Goal: Task Accomplishment & Management: Manage account settings

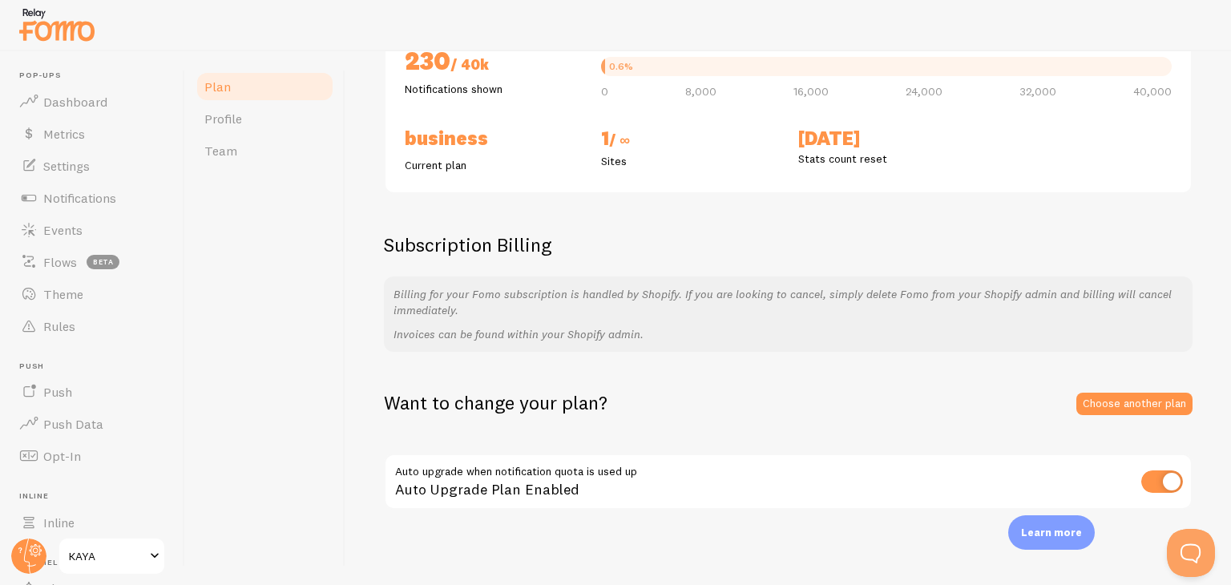
scroll to position [207, 0]
click at [1092, 400] on link "Choose another plan" at bounding box center [1135, 402] width 116 height 22
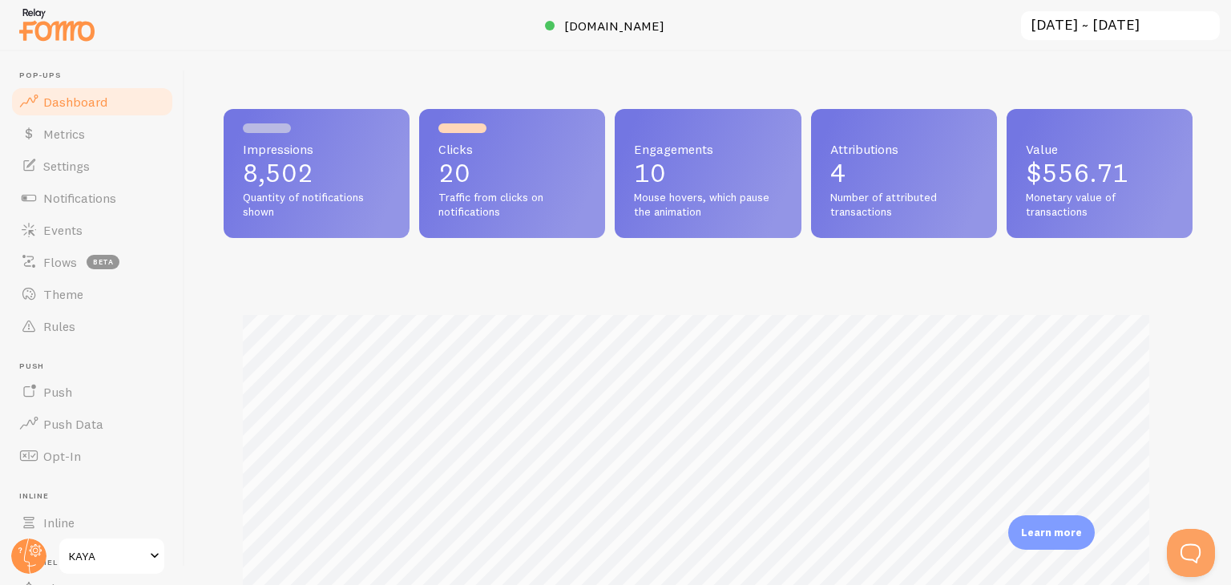
scroll to position [801210, 800674]
click at [64, 171] on span "Settings" at bounding box center [66, 166] width 46 height 16
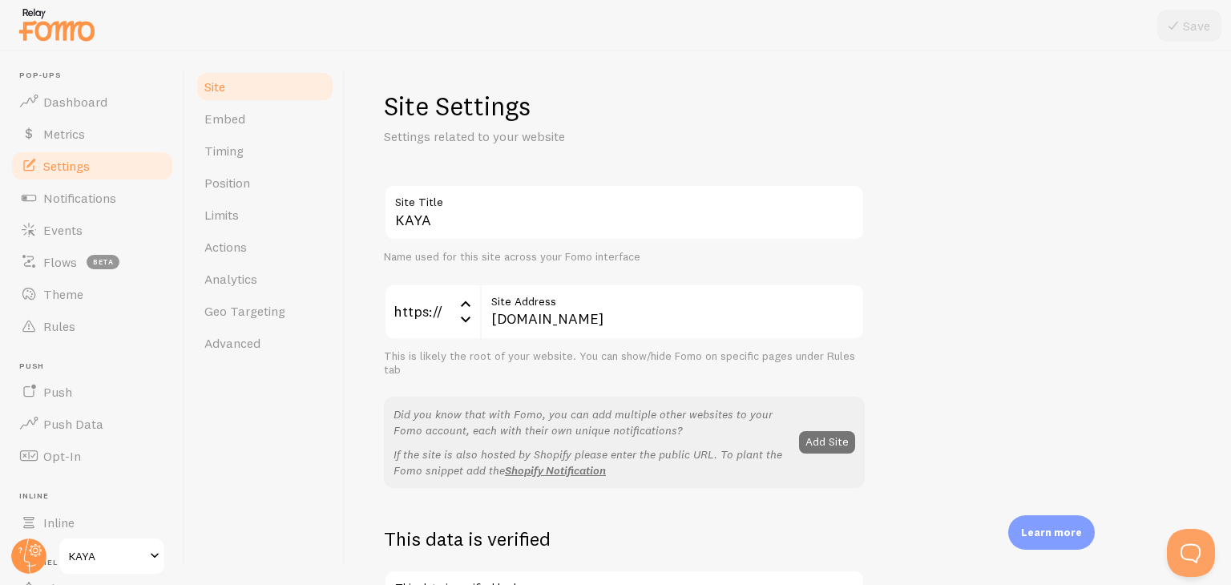
click at [87, 547] on span "KAYA" at bounding box center [107, 556] width 76 height 19
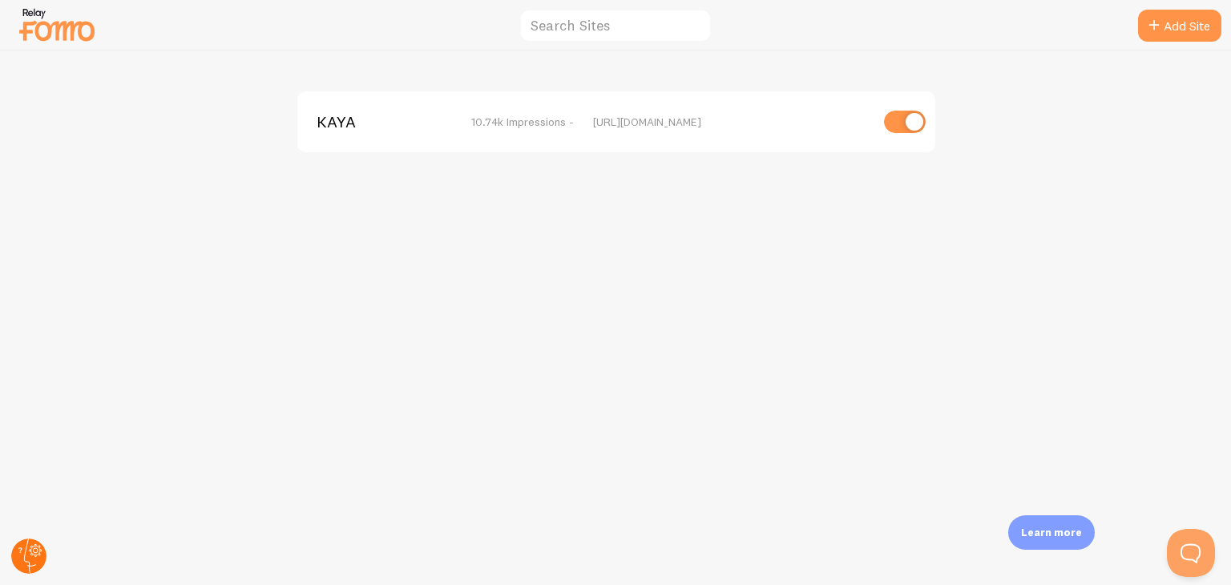
click at [32, 558] on circle at bounding box center [28, 556] width 35 height 35
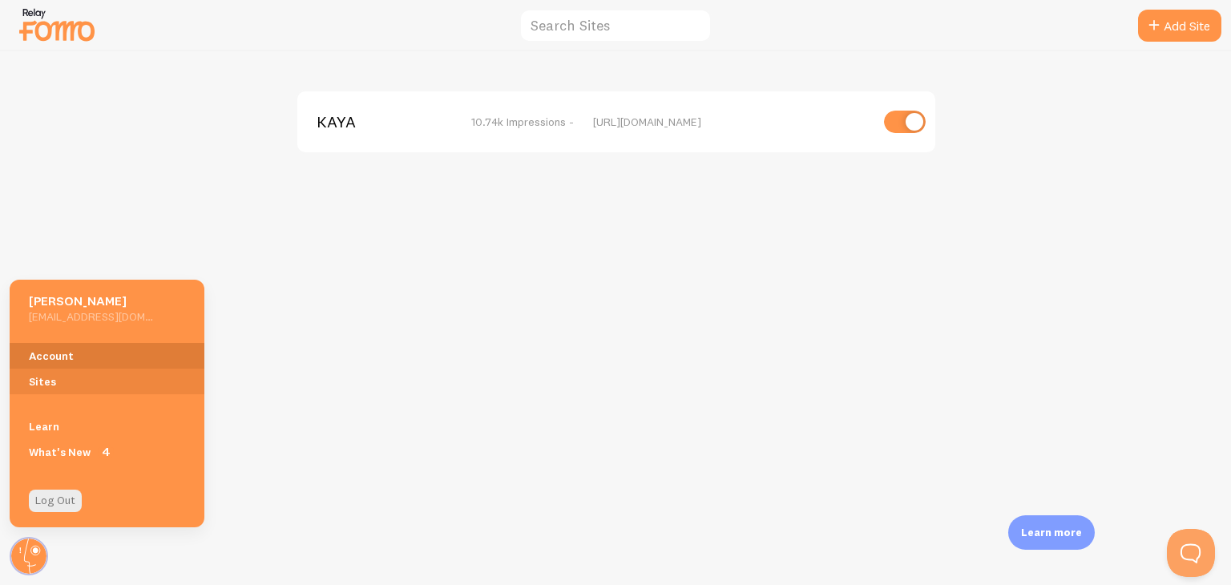
click at [47, 366] on link "Account" at bounding box center [107, 356] width 195 height 26
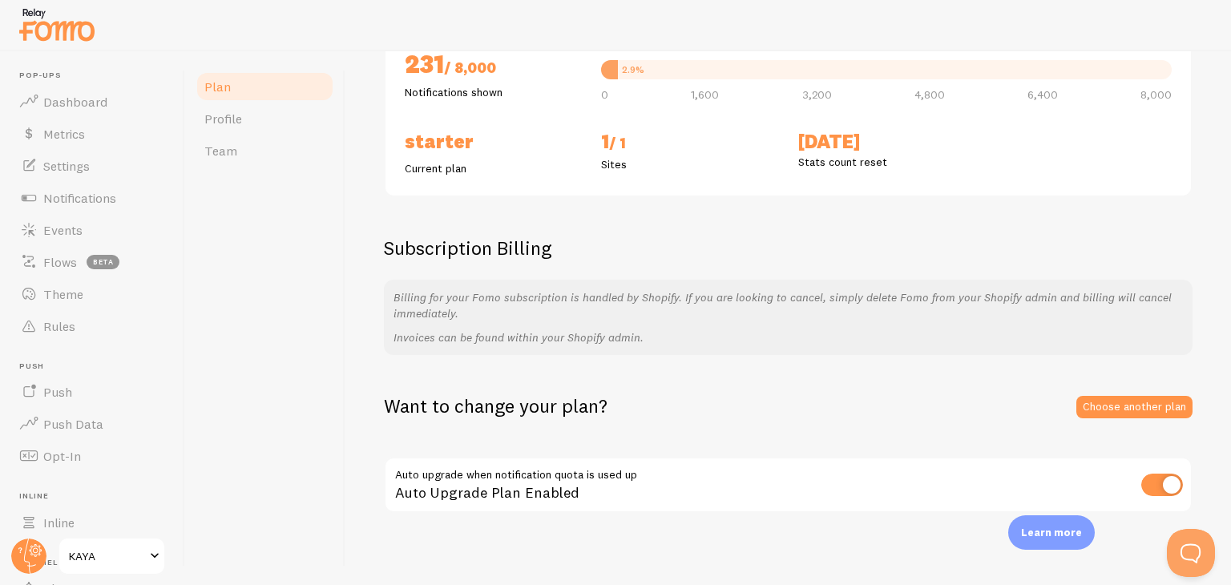
scroll to position [207, 0]
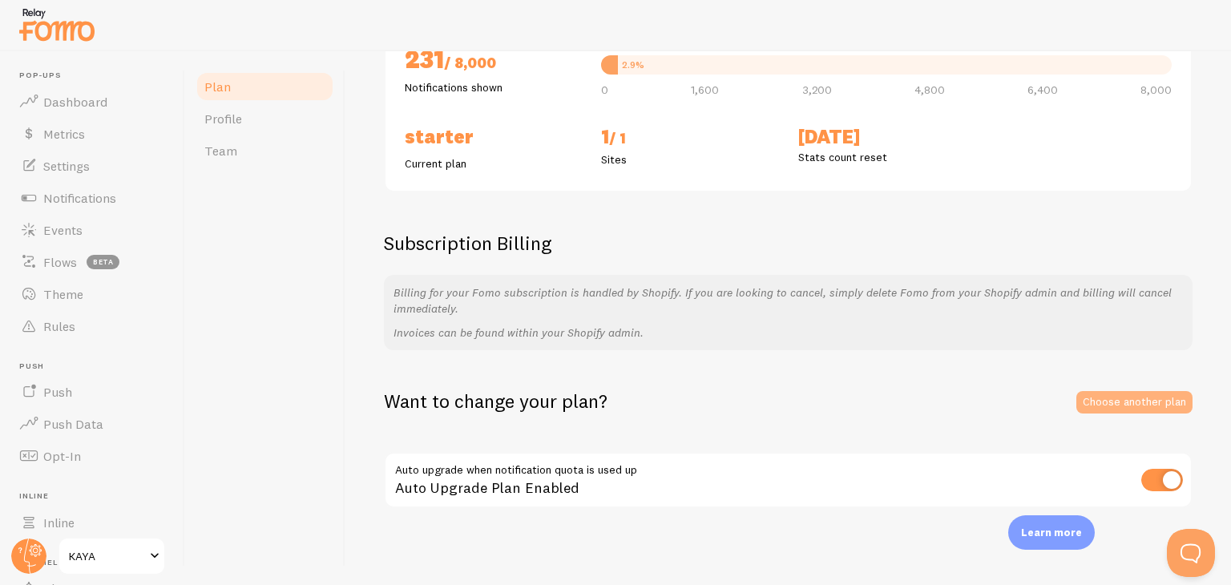
click at [1142, 402] on link "Choose another plan" at bounding box center [1135, 402] width 116 height 22
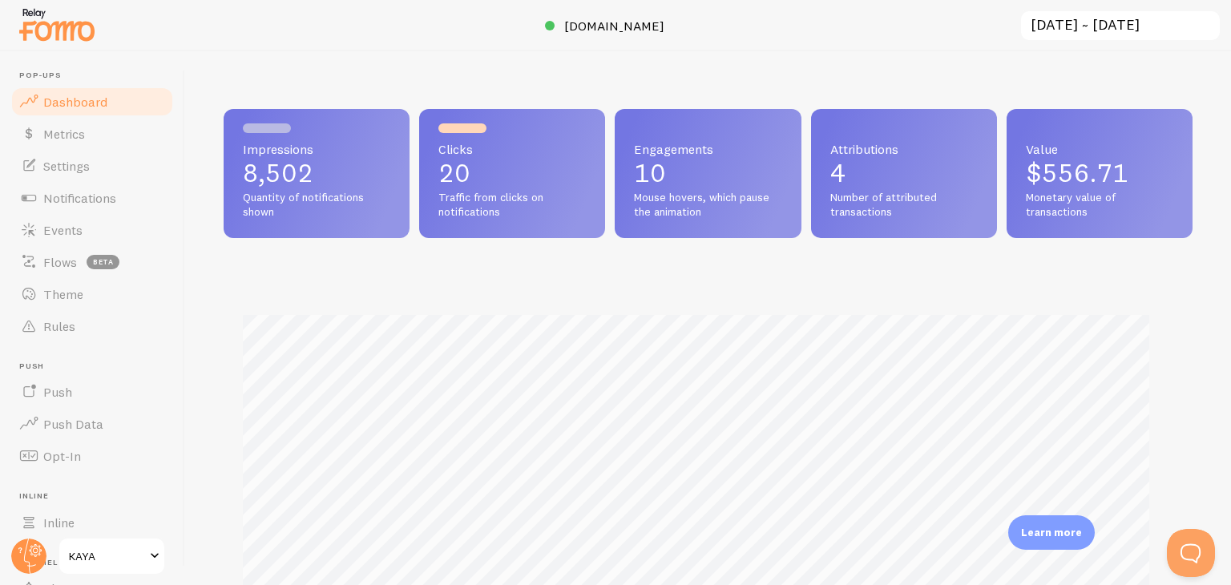
scroll to position [801210, 800674]
click at [1106, 21] on input "2025-09-05 ~ 2025-09-11" at bounding box center [1121, 26] width 202 height 33
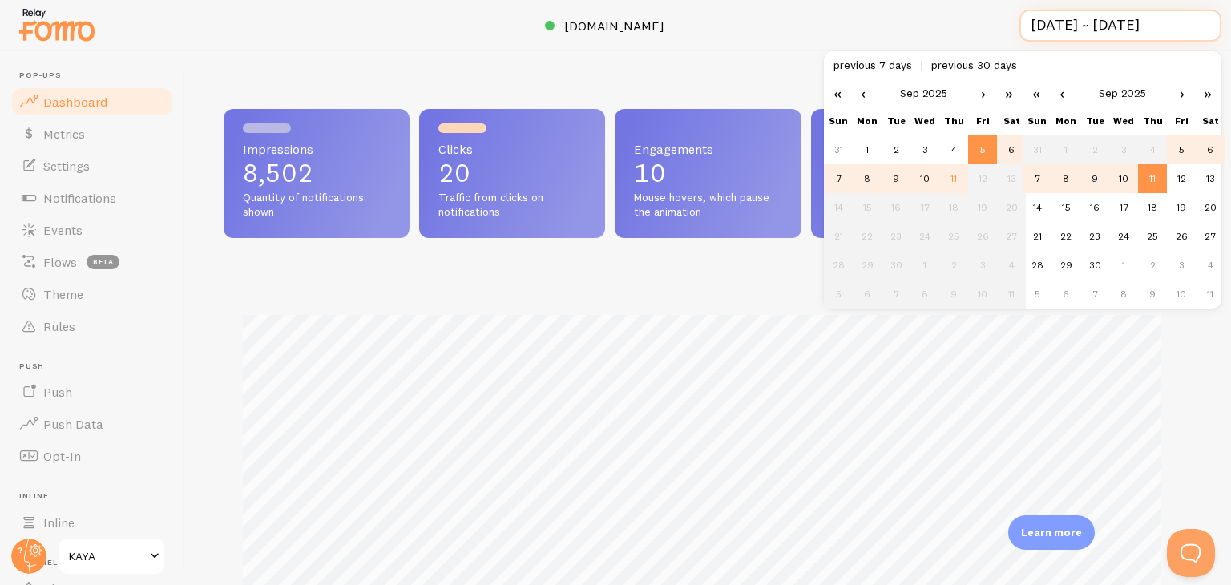
click at [1106, 21] on input "2025-09-05 ~ 2025-09-11" at bounding box center [1121, 26] width 202 height 33
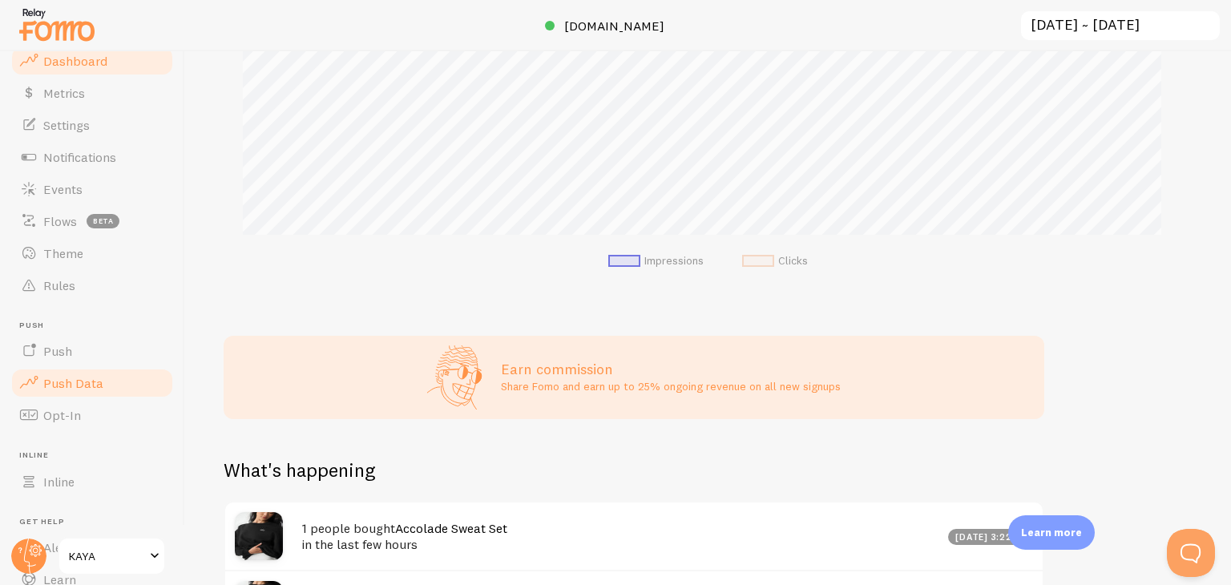
scroll to position [141, 0]
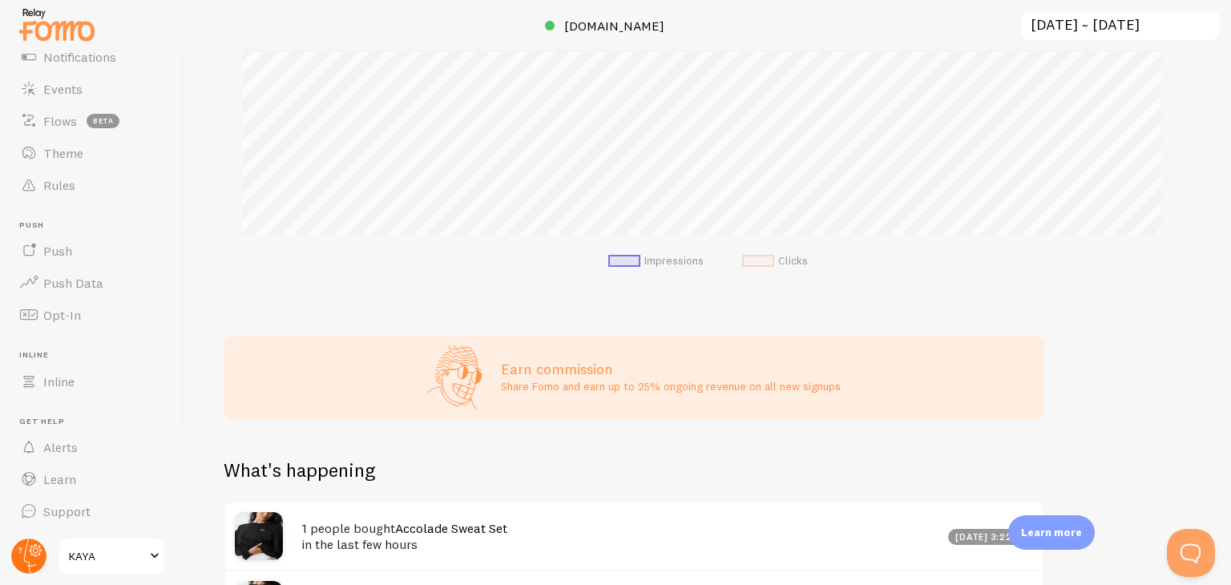
click at [29, 555] on circle at bounding box center [28, 556] width 35 height 35
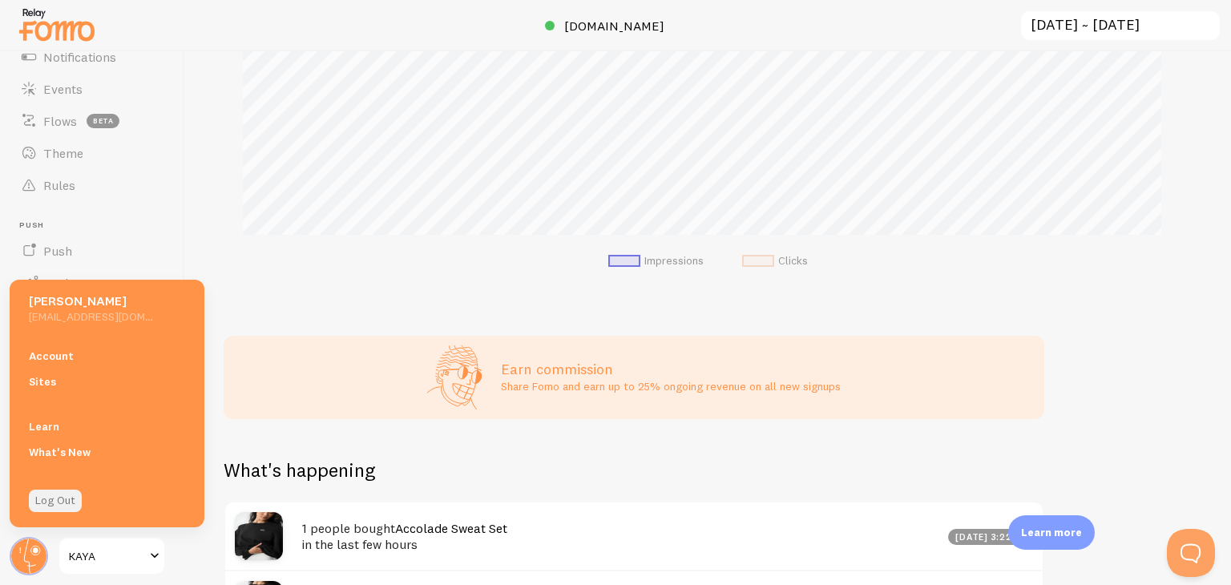
click at [67, 504] on link "Log Out" at bounding box center [55, 501] width 53 height 22
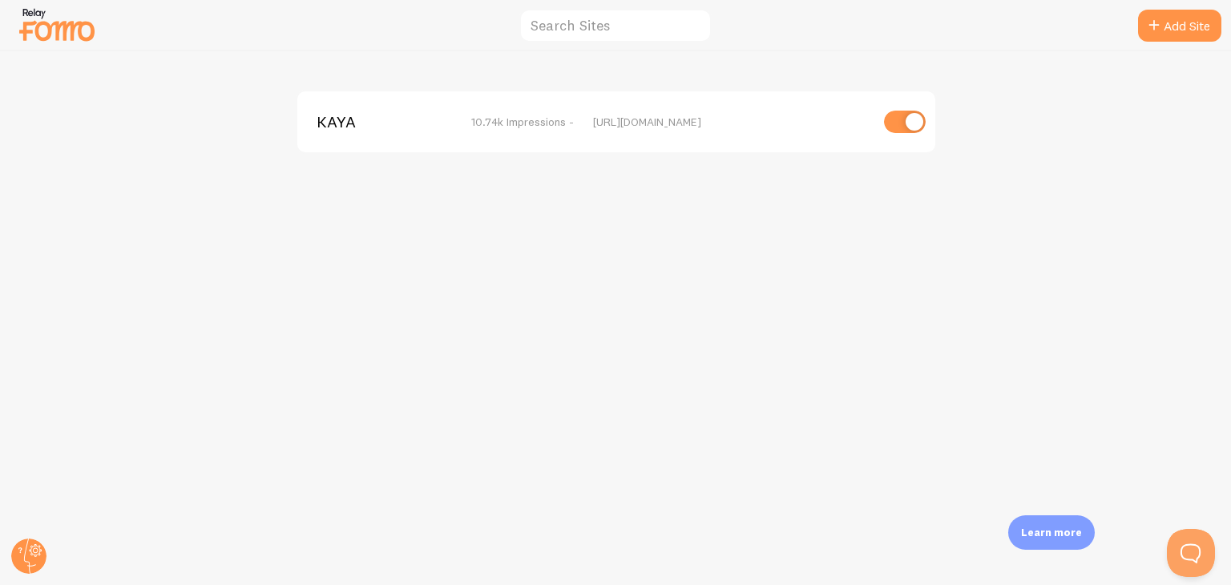
click at [70, 16] on img at bounding box center [57, 24] width 80 height 41
click at [888, 128] on input "checkbox" at bounding box center [905, 122] width 42 height 22
checkbox input "false"
click at [324, 129] on span "KAYA" at bounding box center [381, 122] width 129 height 14
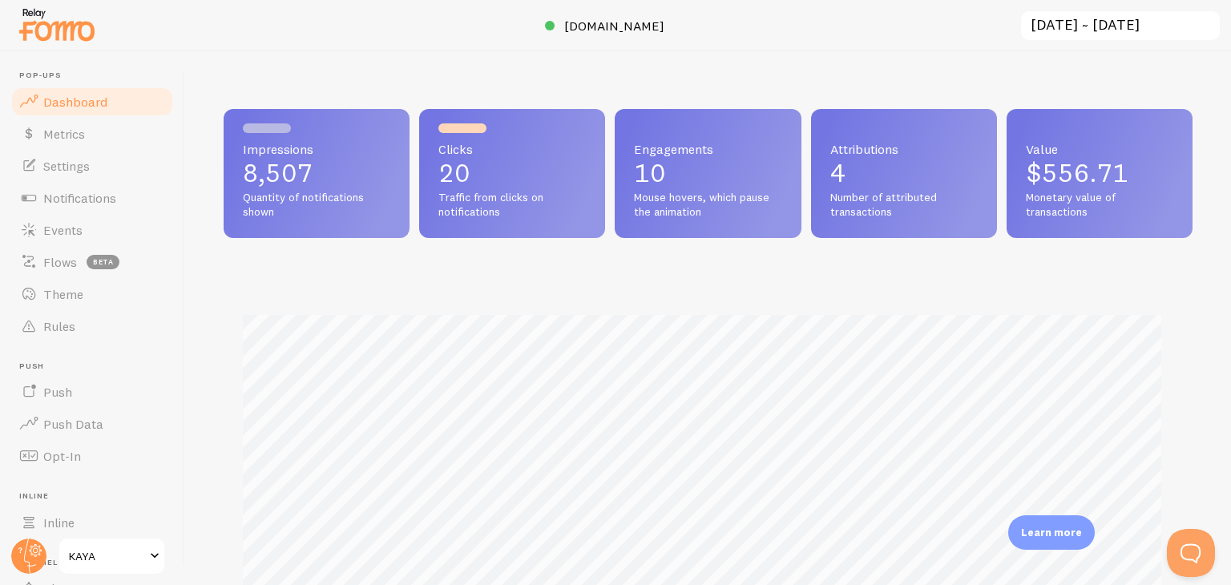
scroll to position [421, 956]
click at [58, 172] on span "Settings" at bounding box center [66, 166] width 46 height 16
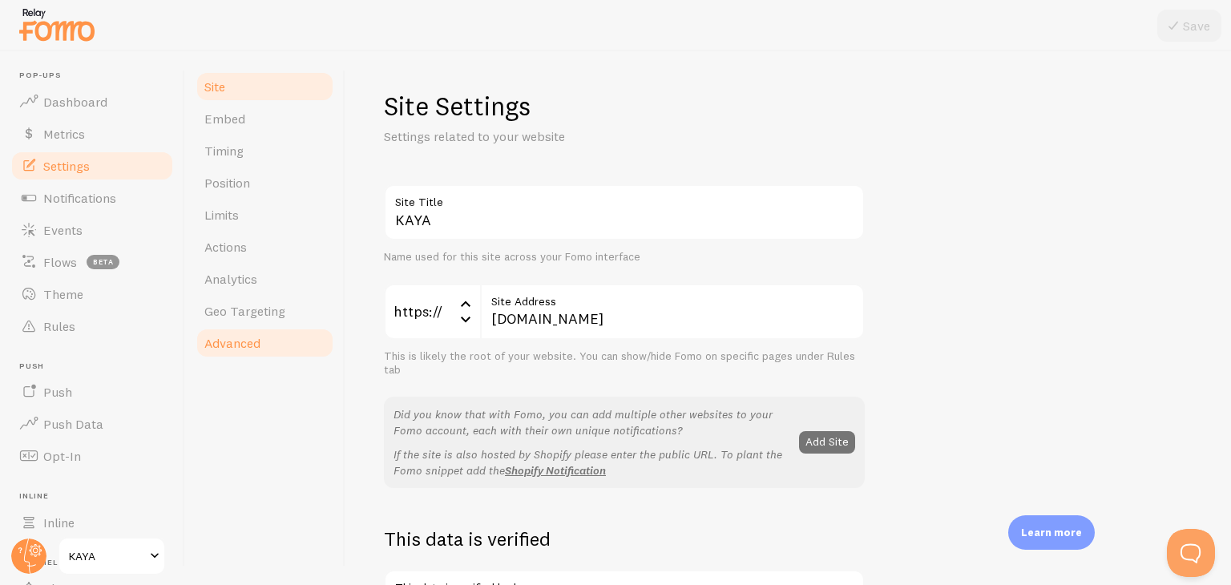
click at [240, 341] on span "Advanced" at bounding box center [232, 343] width 56 height 16
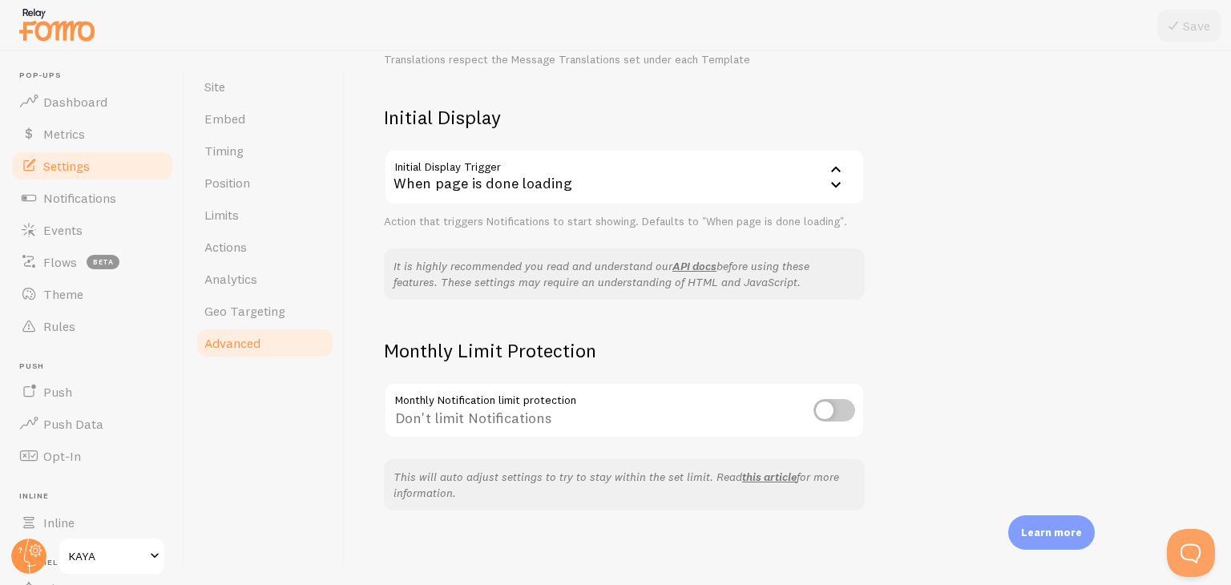
scroll to position [343, 0]
click at [262, 309] on span "Geo Targeting" at bounding box center [244, 311] width 81 height 16
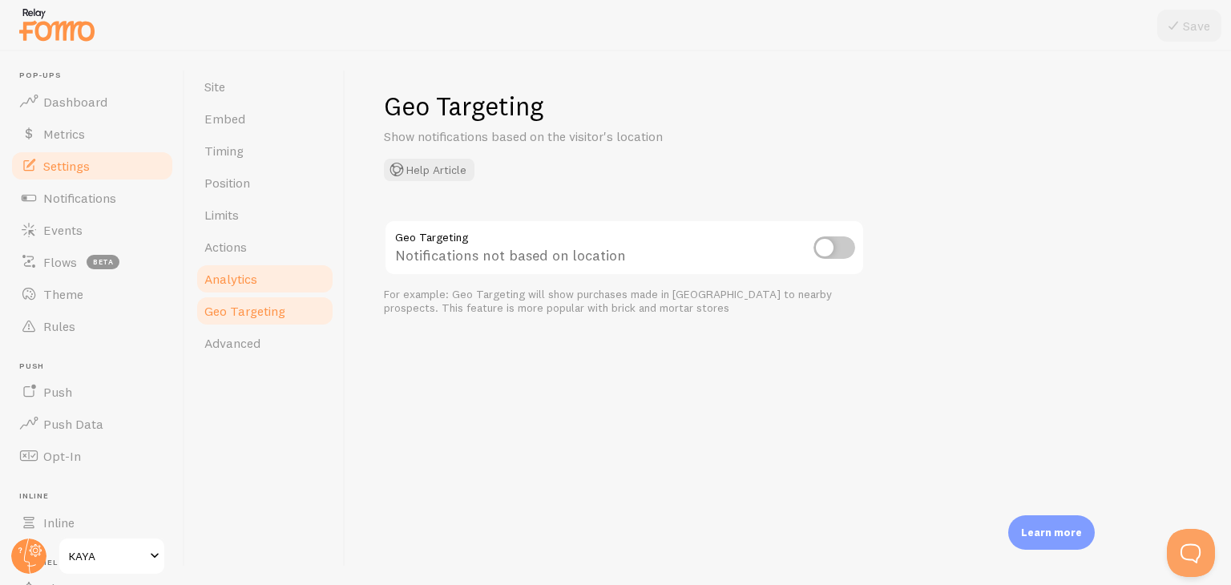
click at [253, 273] on span "Analytics" at bounding box center [230, 279] width 53 height 16
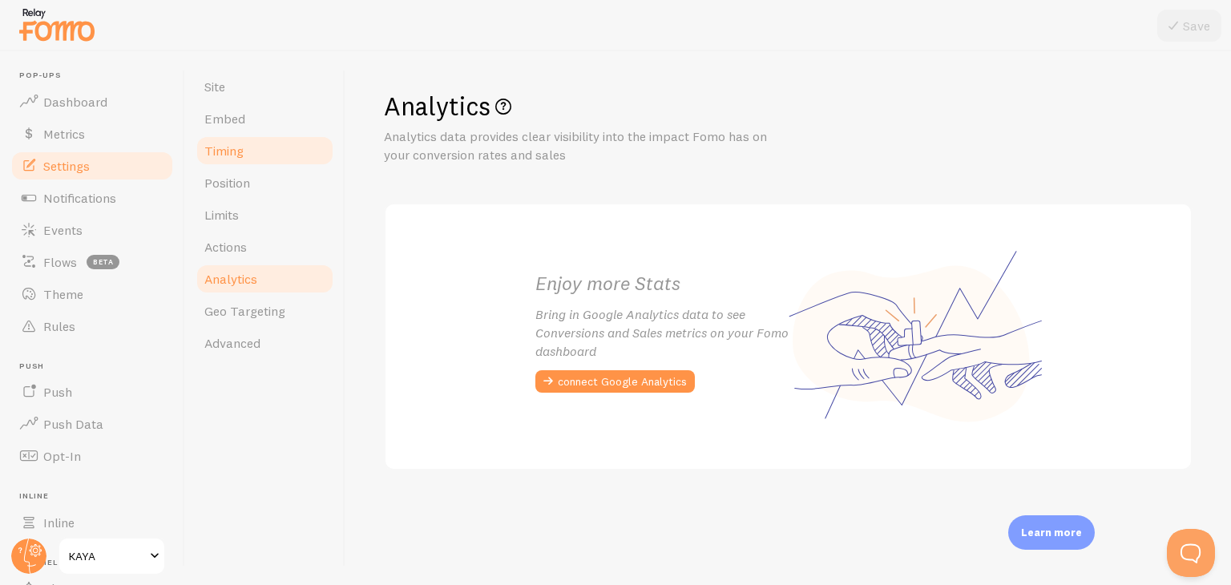
click at [222, 160] on link "Timing" at bounding box center [265, 151] width 140 height 32
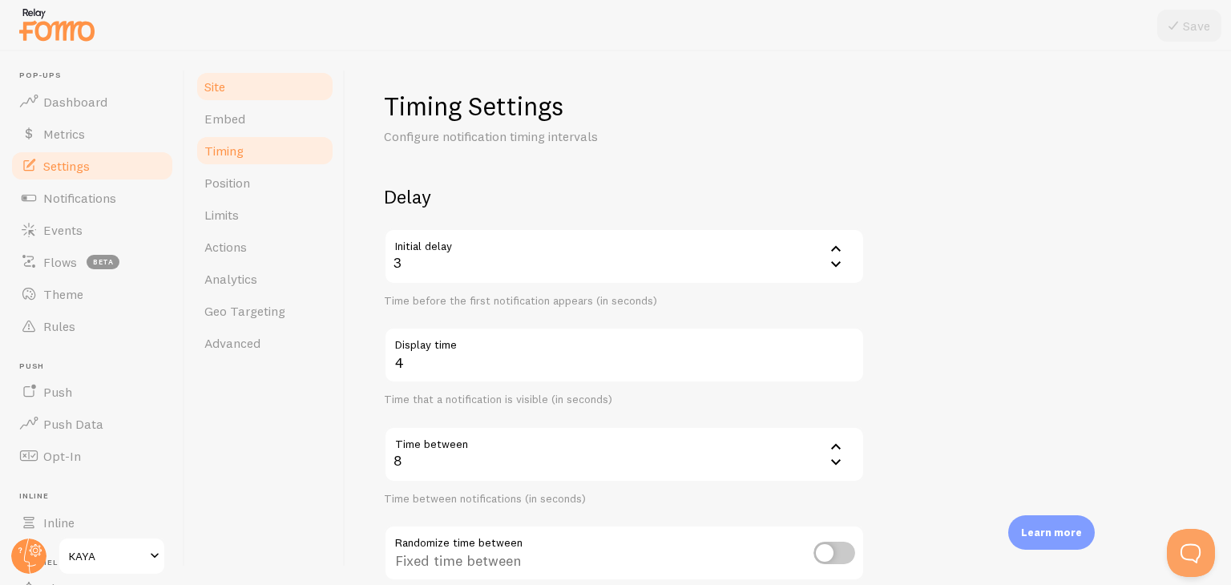
click at [212, 91] on span "Site" at bounding box center [214, 87] width 21 height 16
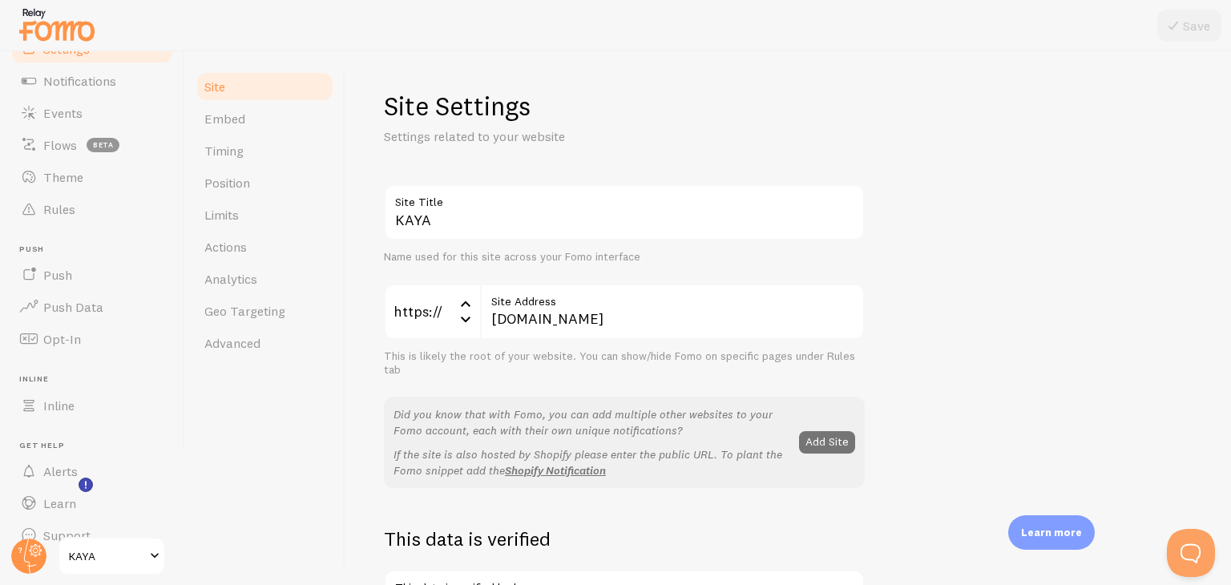
scroll to position [141, 0]
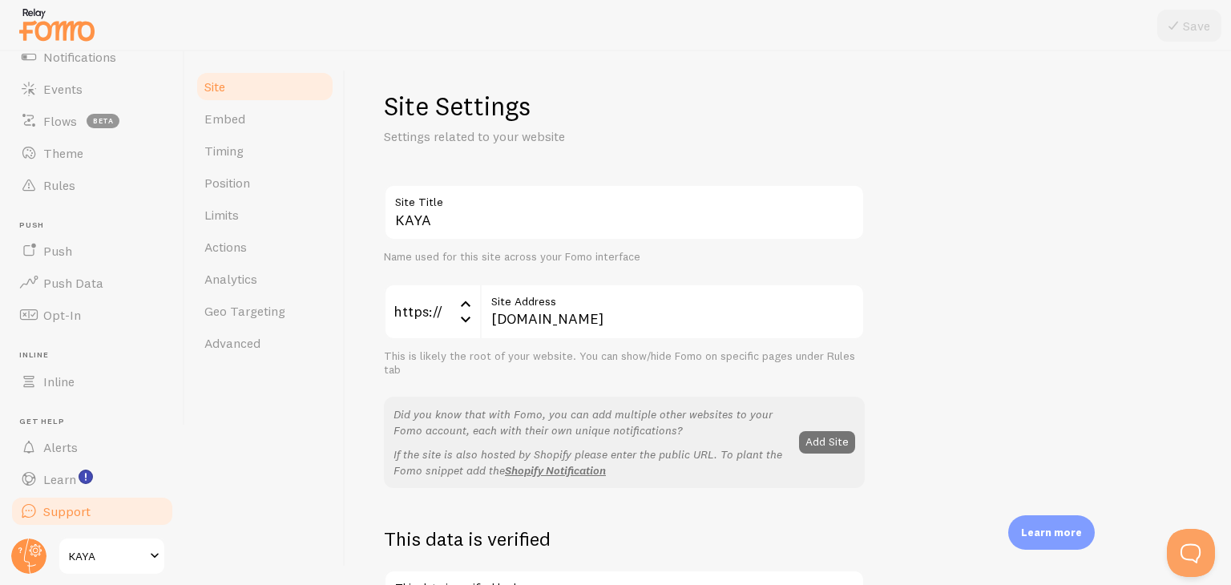
click at [74, 500] on link "Support" at bounding box center [92, 511] width 165 height 32
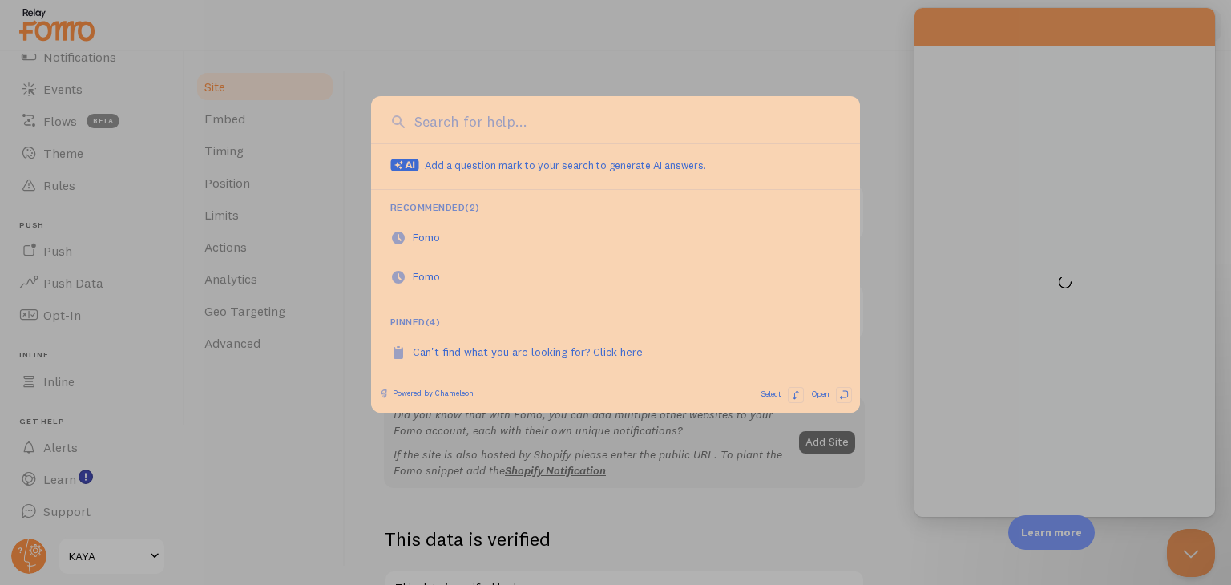
scroll to position [0, 0]
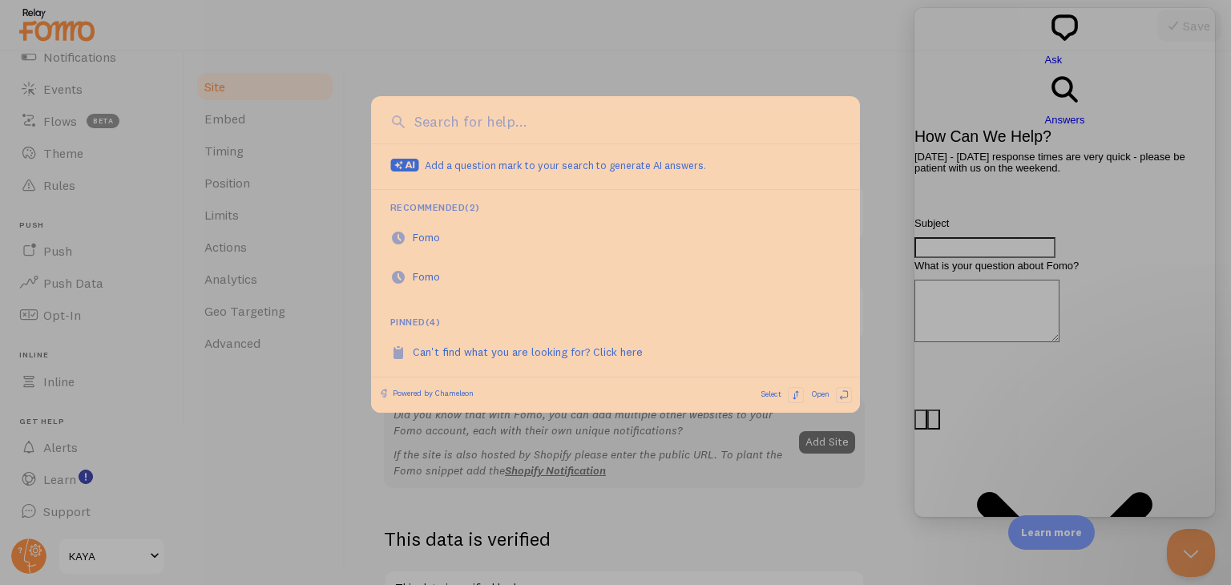
click at [720, 456] on div at bounding box center [615, 292] width 1231 height 585
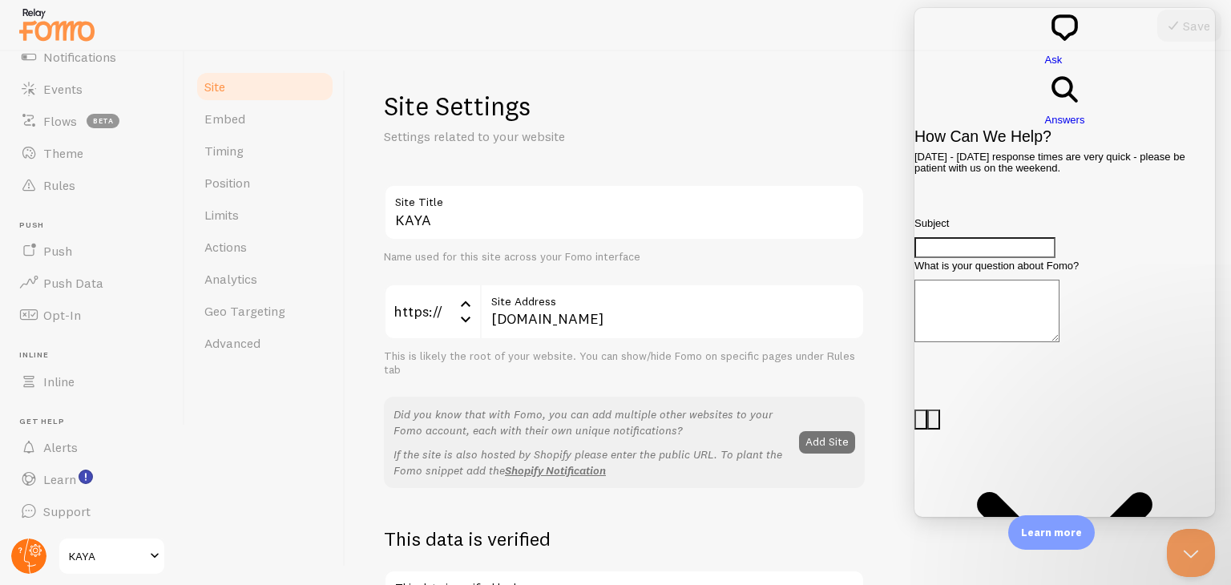
click at [34, 560] on circle at bounding box center [28, 556] width 35 height 35
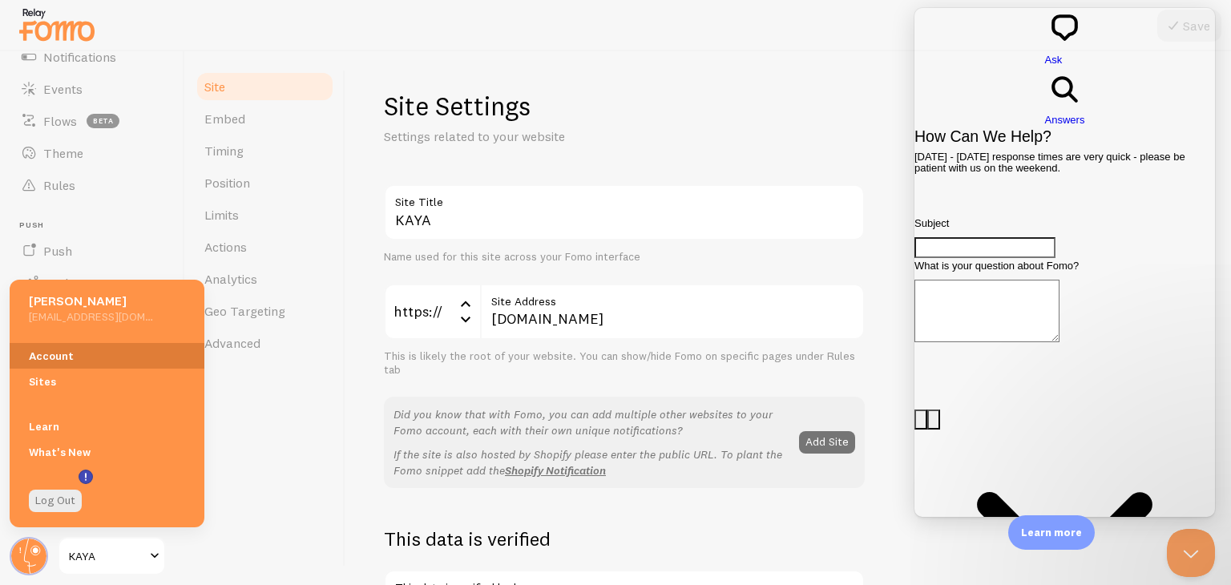
click at [58, 363] on link "Account" at bounding box center [107, 356] width 195 height 26
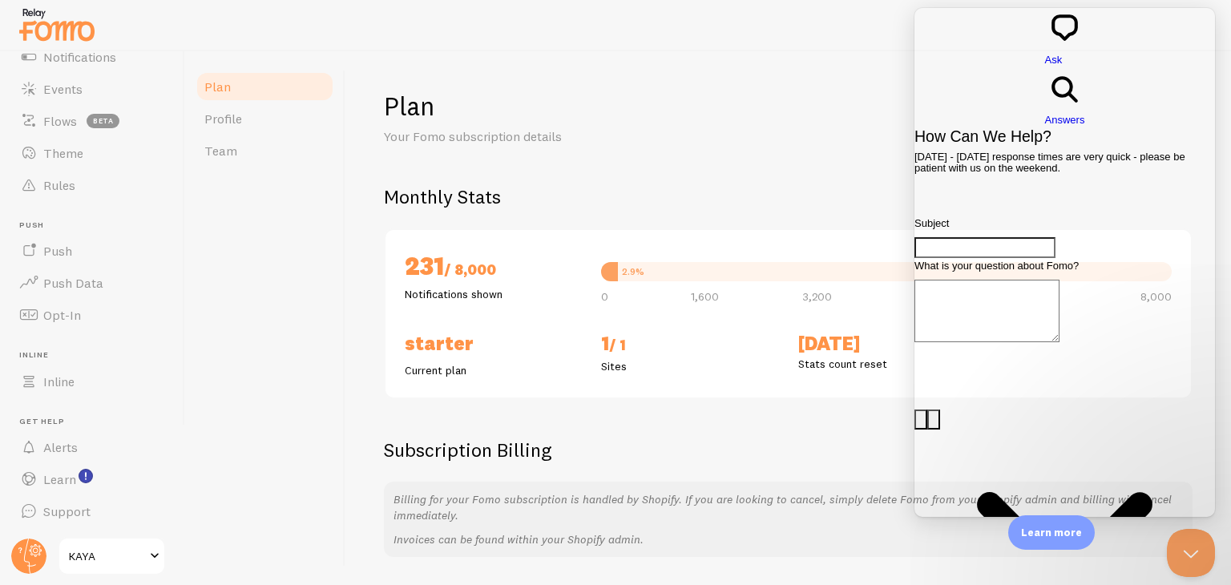
click at [808, 396] on div "231 / 8,000 Notifications shown 2.9% 0 1,600 3,200 4,800 6,400 8,000 Starter Cu…" at bounding box center [788, 313] width 809 height 171
click at [1194, 539] on button "Close Beacon popover" at bounding box center [1188, 550] width 48 height 48
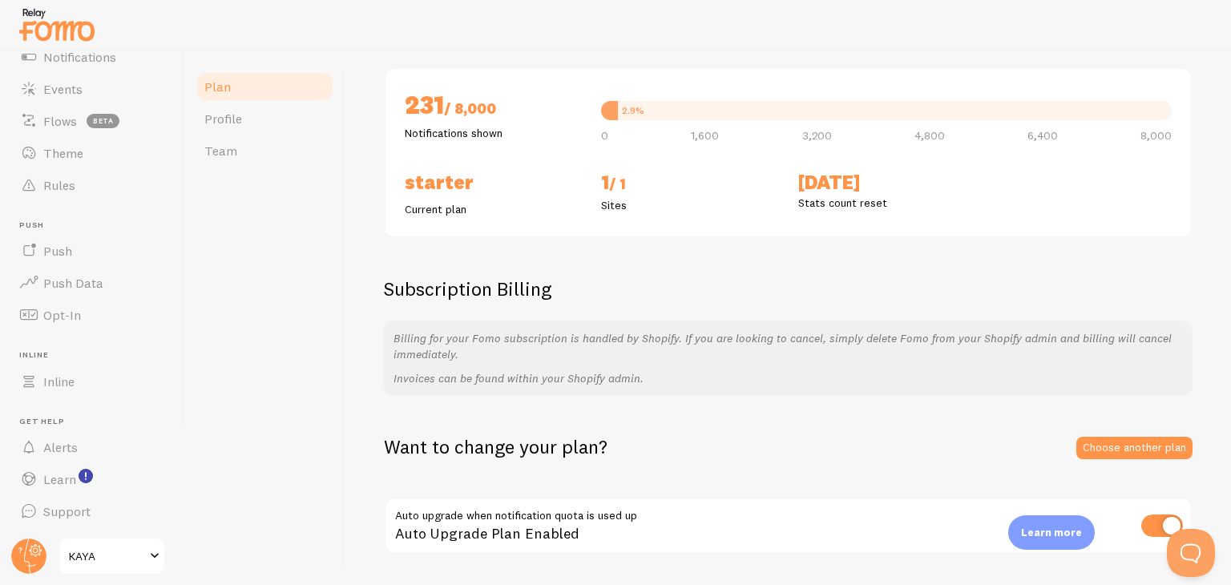
scroll to position [207, 0]
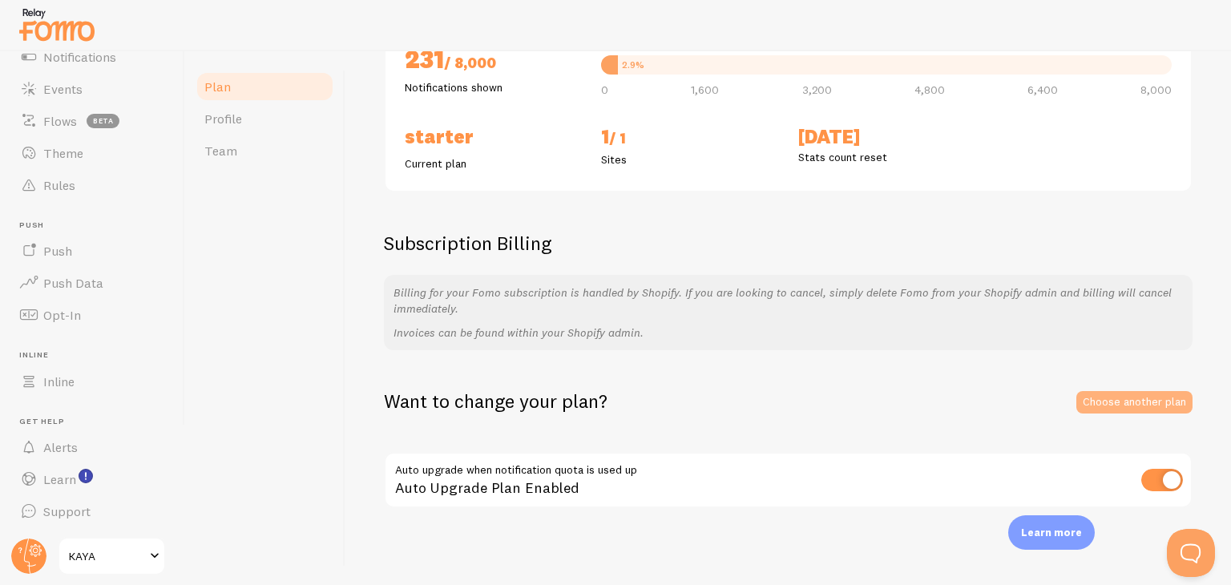
click at [1113, 410] on link "Choose another plan" at bounding box center [1135, 402] width 116 height 22
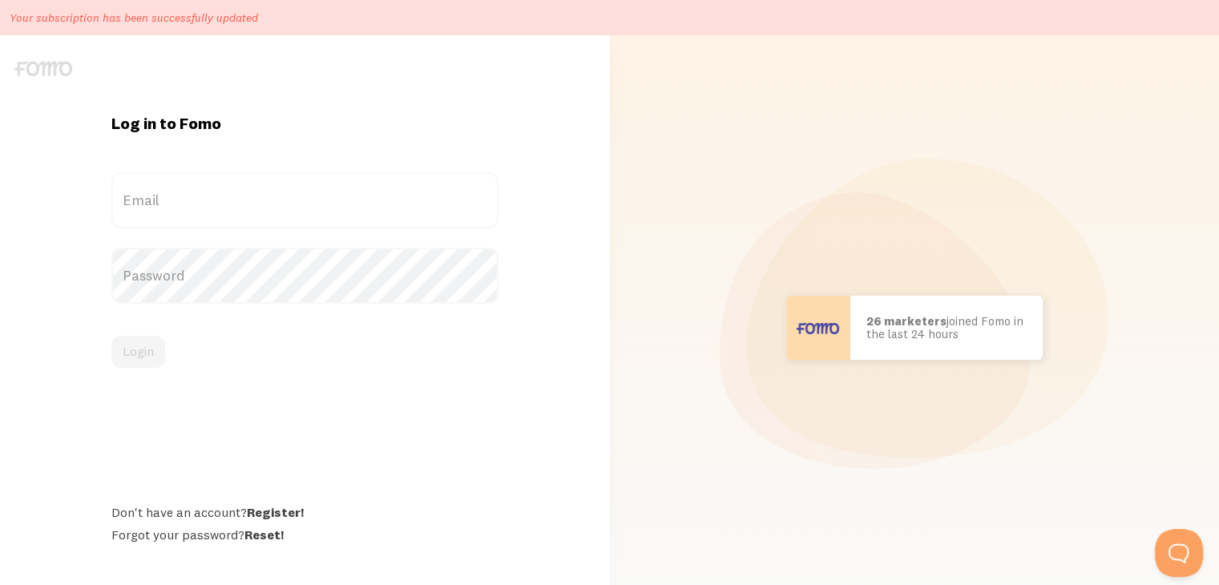
click at [221, 219] on label "Email" at bounding box center [304, 200] width 387 height 56
click at [221, 219] on input "Email" at bounding box center [304, 200] width 387 height 56
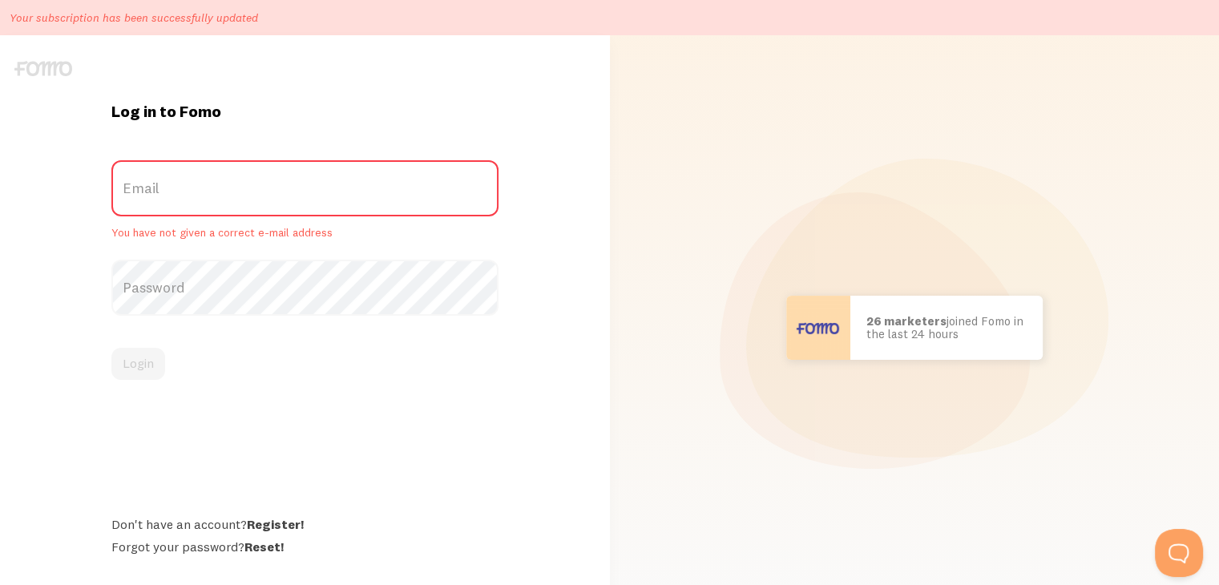
click at [214, 206] on label "Email" at bounding box center [304, 188] width 387 height 56
click at [214, 206] on input "Email" at bounding box center [304, 188] width 387 height 56
click at [214, 206] on label "Email" at bounding box center [304, 188] width 387 height 56
click at [214, 206] on input "Email" at bounding box center [304, 188] width 387 height 56
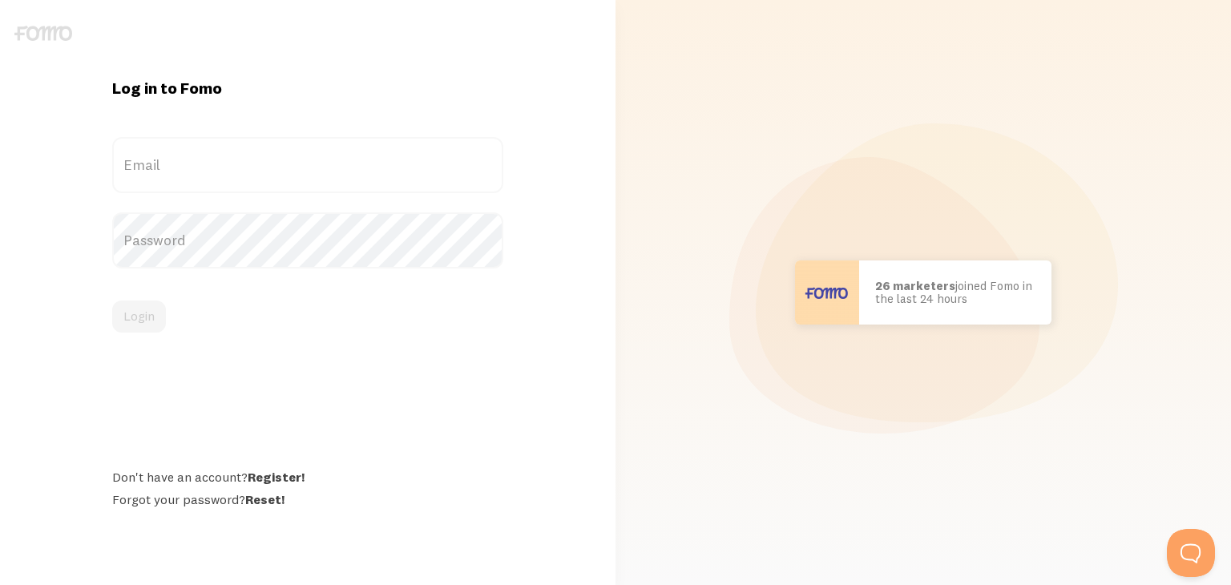
click at [221, 176] on label "Email" at bounding box center [307, 165] width 391 height 56
click at [221, 176] on input "Email" at bounding box center [307, 165] width 391 height 56
click at [221, 181] on div "Email" at bounding box center [307, 165] width 391 height 56
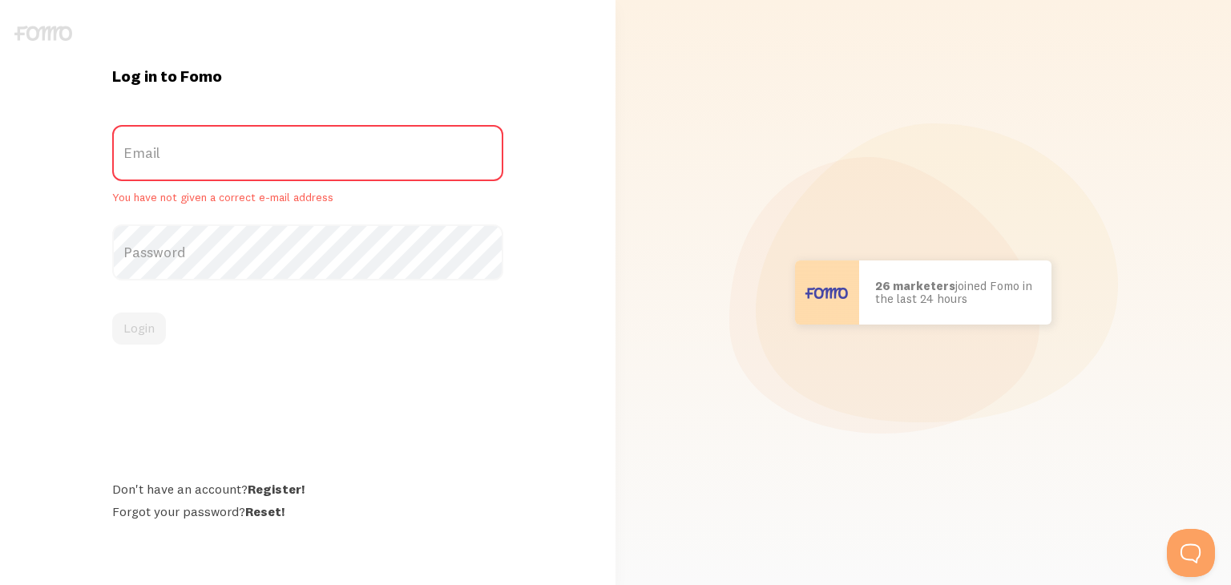
click at [221, 181] on div "Email You have not given a correct e-mail address" at bounding box center [307, 165] width 391 height 80
click at [219, 164] on label "Email" at bounding box center [307, 153] width 391 height 56
click at [219, 164] on input "Email" at bounding box center [307, 153] width 391 height 56
click at [219, 165] on label "Email" at bounding box center [307, 153] width 391 height 56
click at [219, 165] on input "Email" at bounding box center [307, 153] width 391 height 56
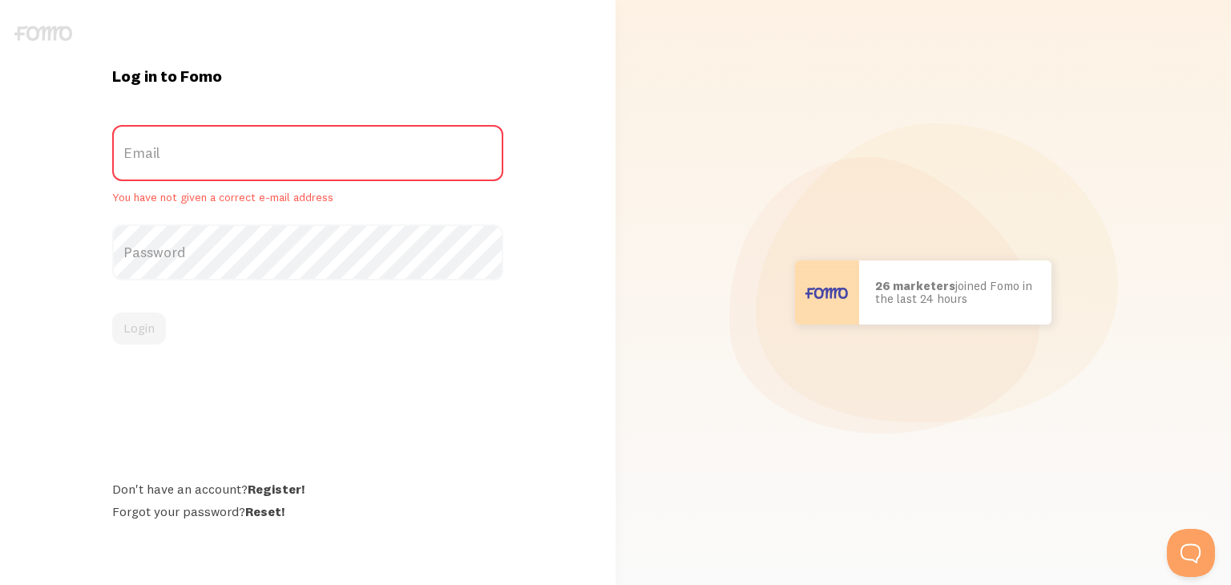
click at [219, 161] on label "Email" at bounding box center [307, 153] width 391 height 56
click at [219, 161] on input "Email" at bounding box center [307, 153] width 391 height 56
click at [212, 143] on label "Email" at bounding box center [307, 153] width 391 height 56
click at [212, 143] on input "Email" at bounding box center [307, 153] width 391 height 56
click at [134, 156] on label "Email" at bounding box center [307, 153] width 391 height 56
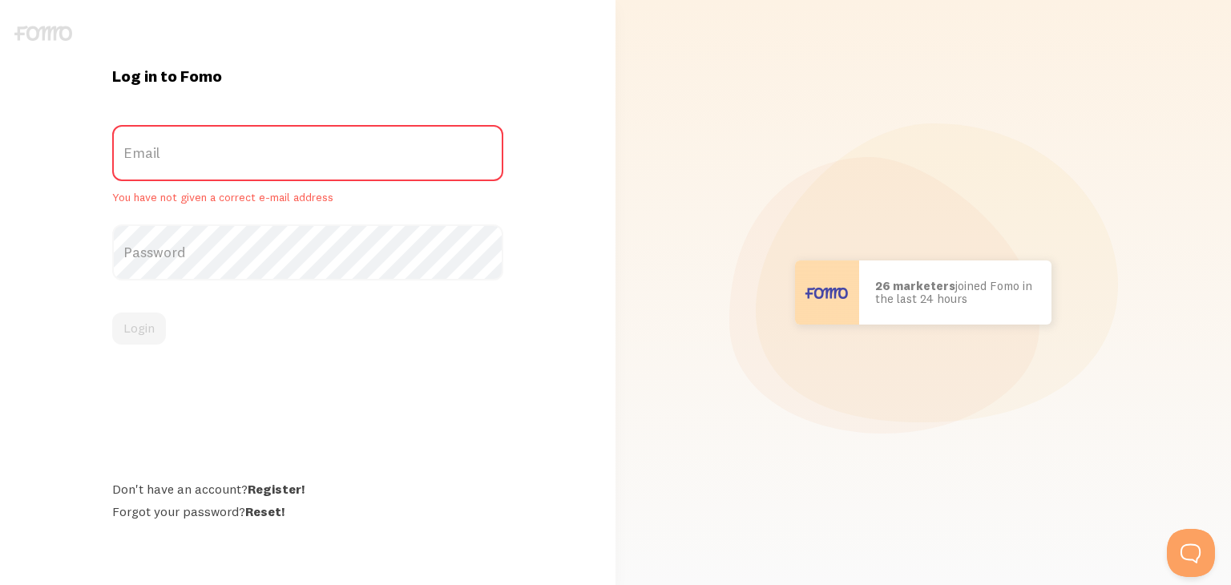
click at [134, 156] on input "Email" at bounding box center [307, 153] width 391 height 56
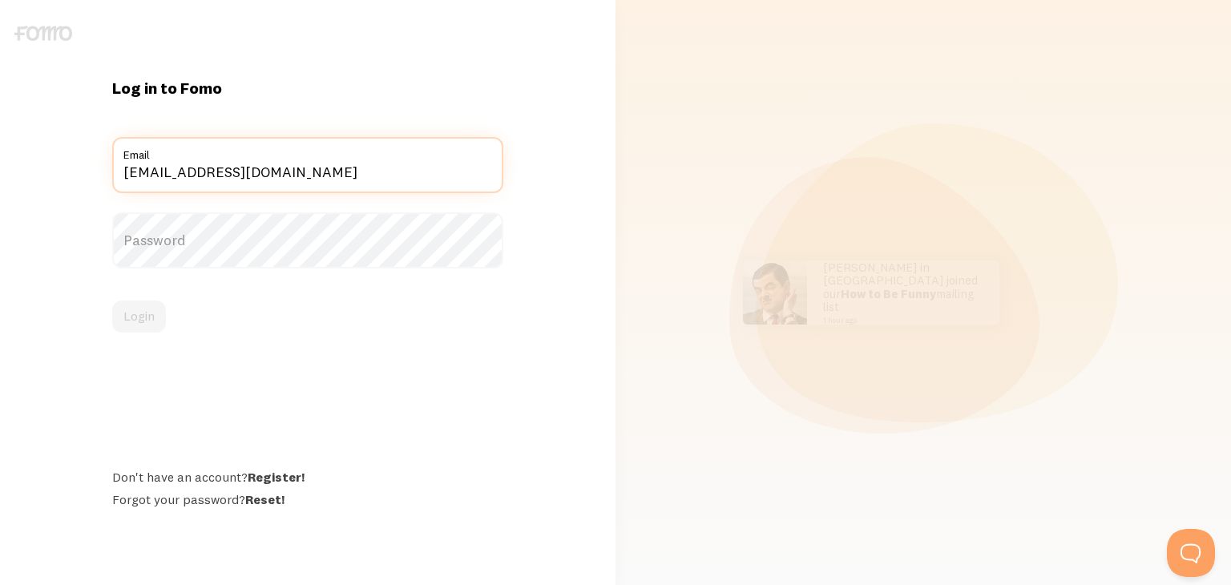
type input "[EMAIL_ADDRESS][DOMAIN_NAME]"
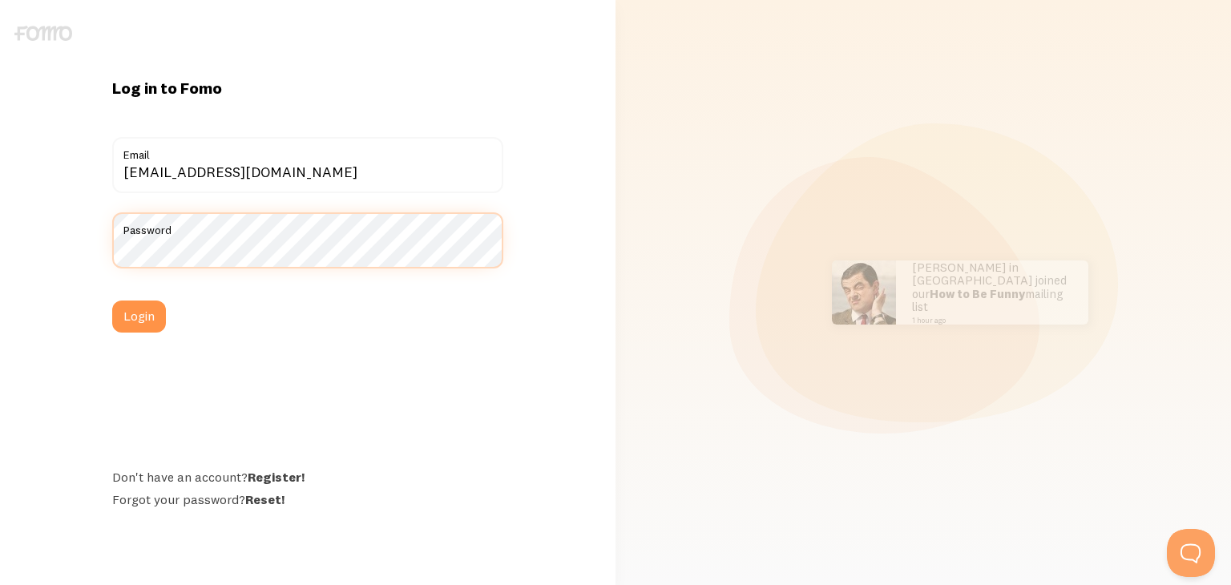
click at [112, 301] on button "Login" at bounding box center [139, 317] width 54 height 32
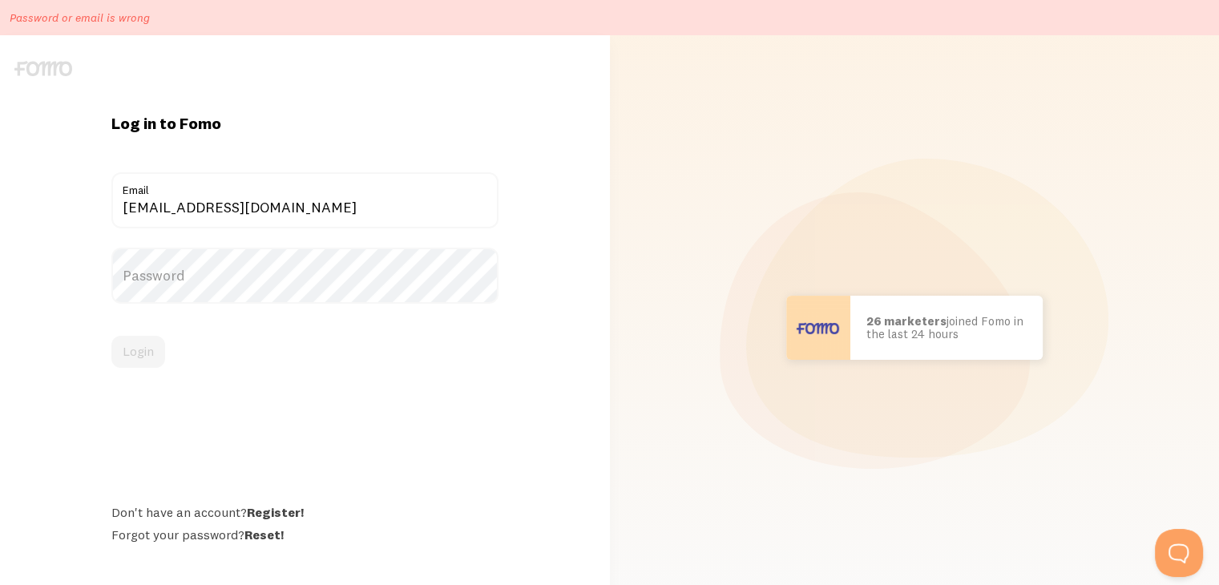
click at [176, 261] on label "Password" at bounding box center [304, 276] width 387 height 56
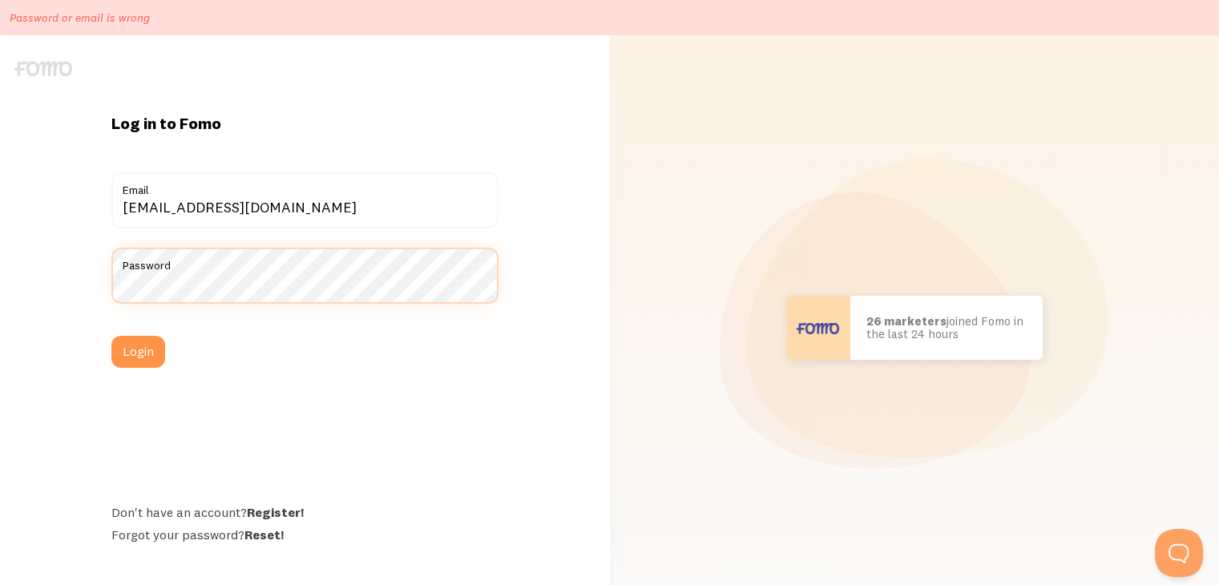
click at [111, 336] on button "Login" at bounding box center [138, 352] width 54 height 32
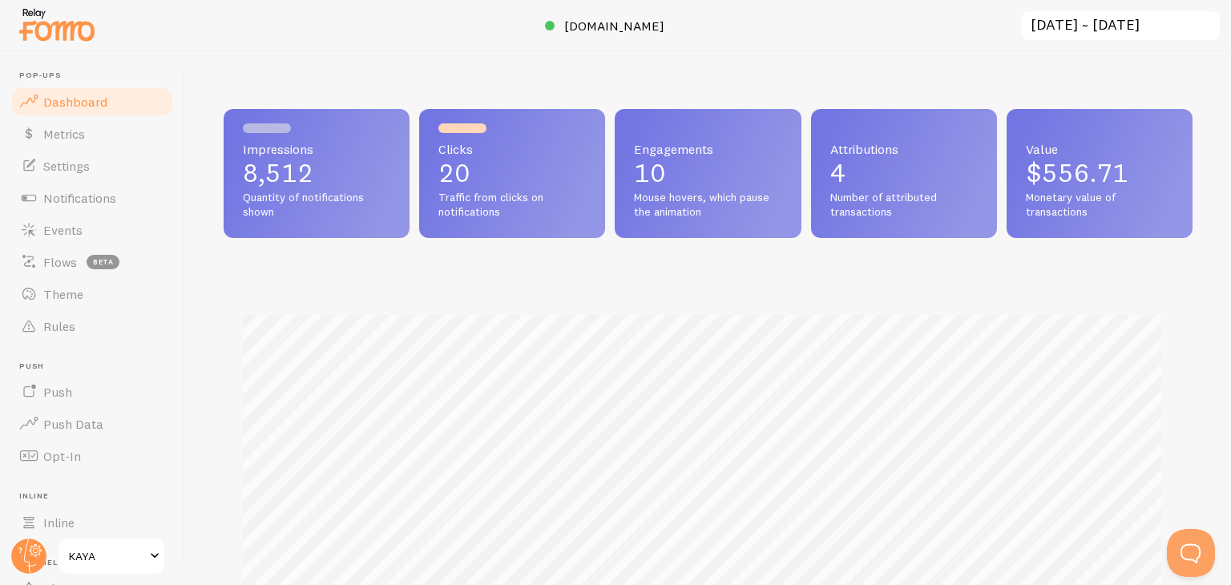
scroll to position [421, 956]
click at [10, 557] on icon at bounding box center [29, 556] width 38 height 38
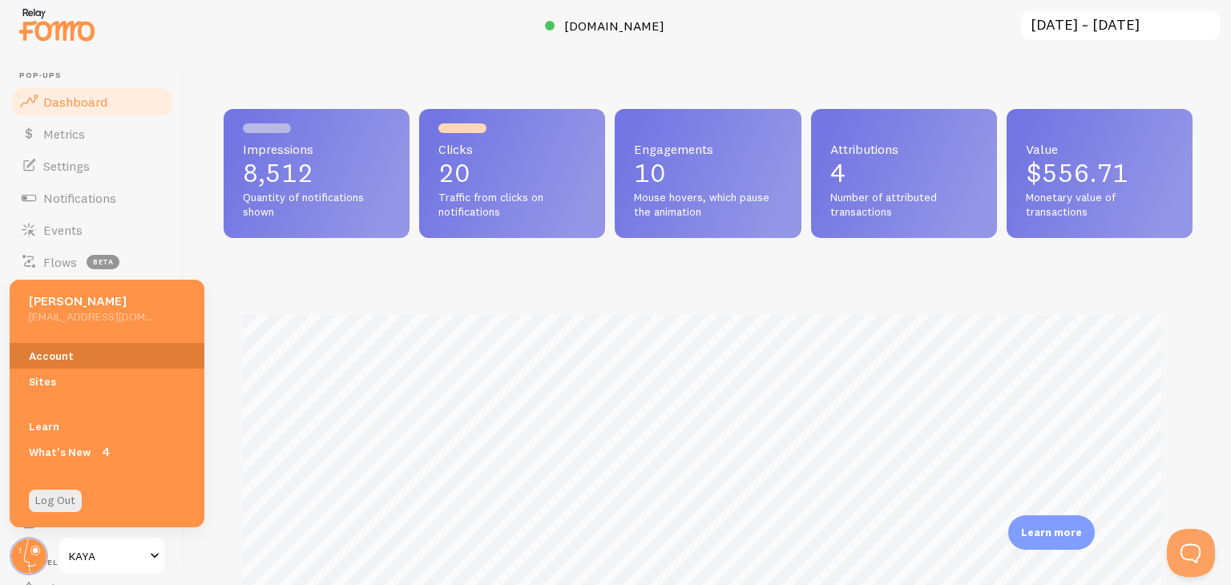
click at [86, 349] on link "Account" at bounding box center [107, 356] width 195 height 26
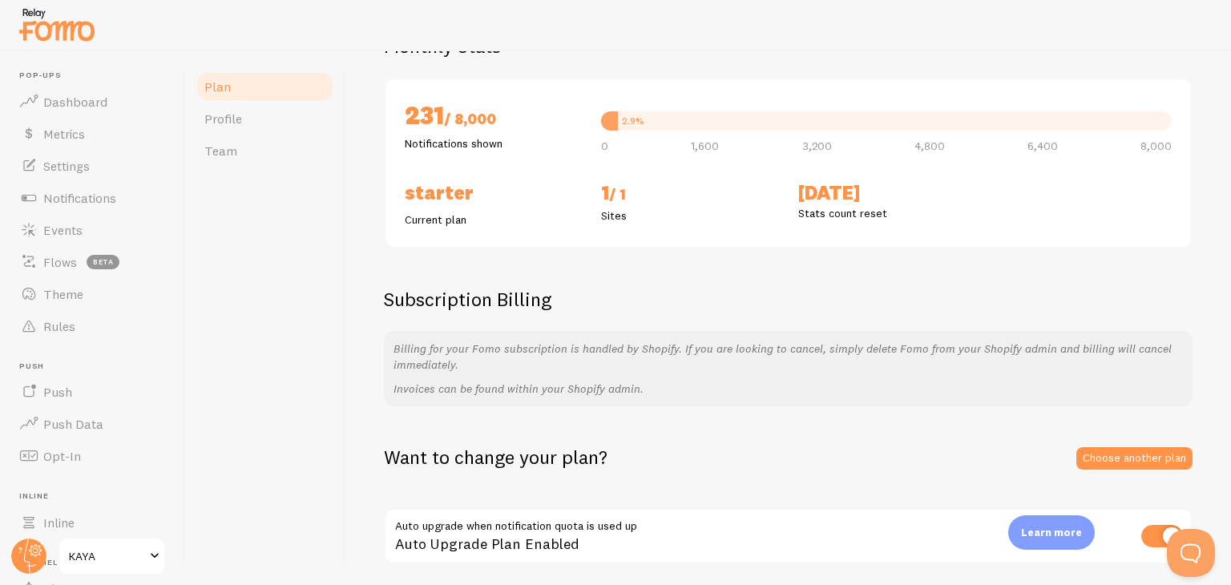
scroll to position [207, 0]
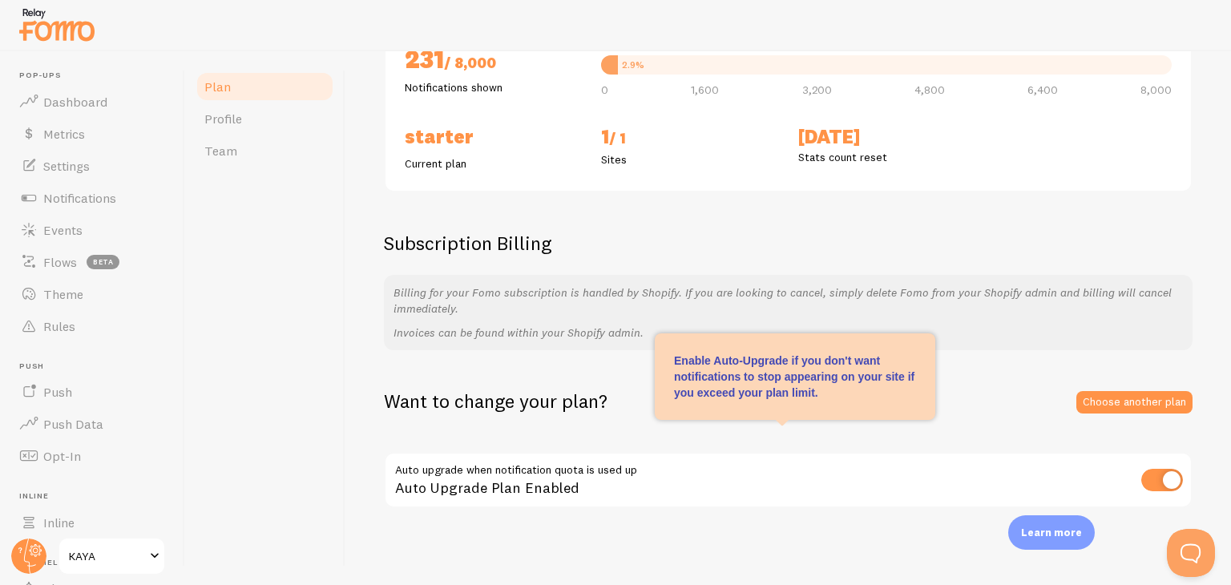
click at [1142, 472] on input "checkbox" at bounding box center [1163, 480] width 42 height 22
checkbox input "false"
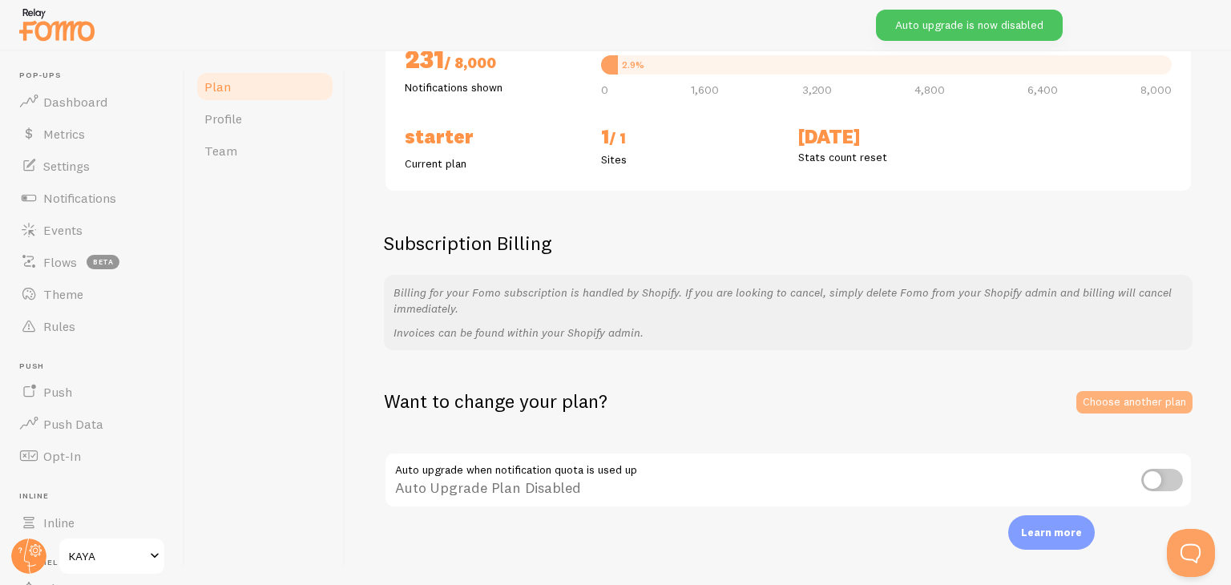
click at [1082, 391] on link "Choose another plan" at bounding box center [1135, 402] width 116 height 22
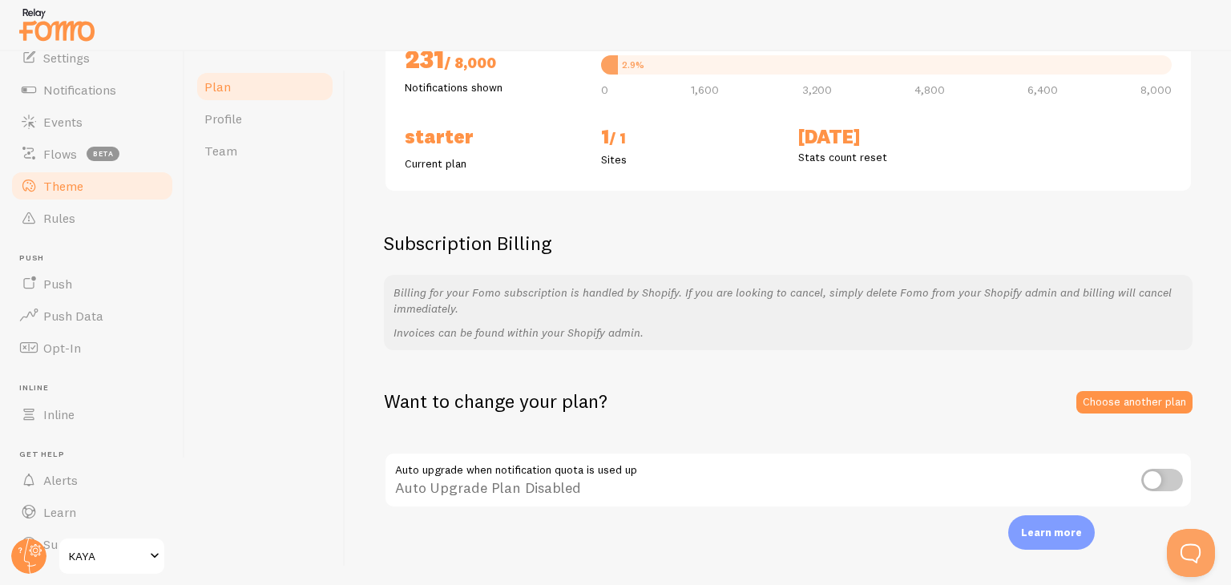
scroll to position [141, 0]
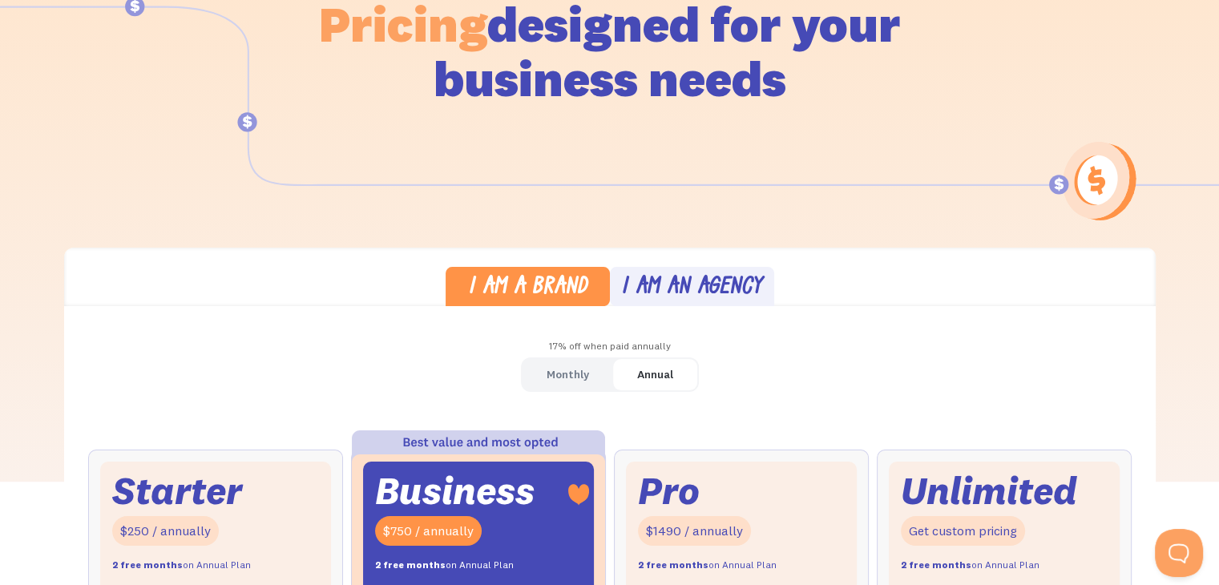
scroll to position [160, 0]
